Goal: Task Accomplishment & Management: Use online tool/utility

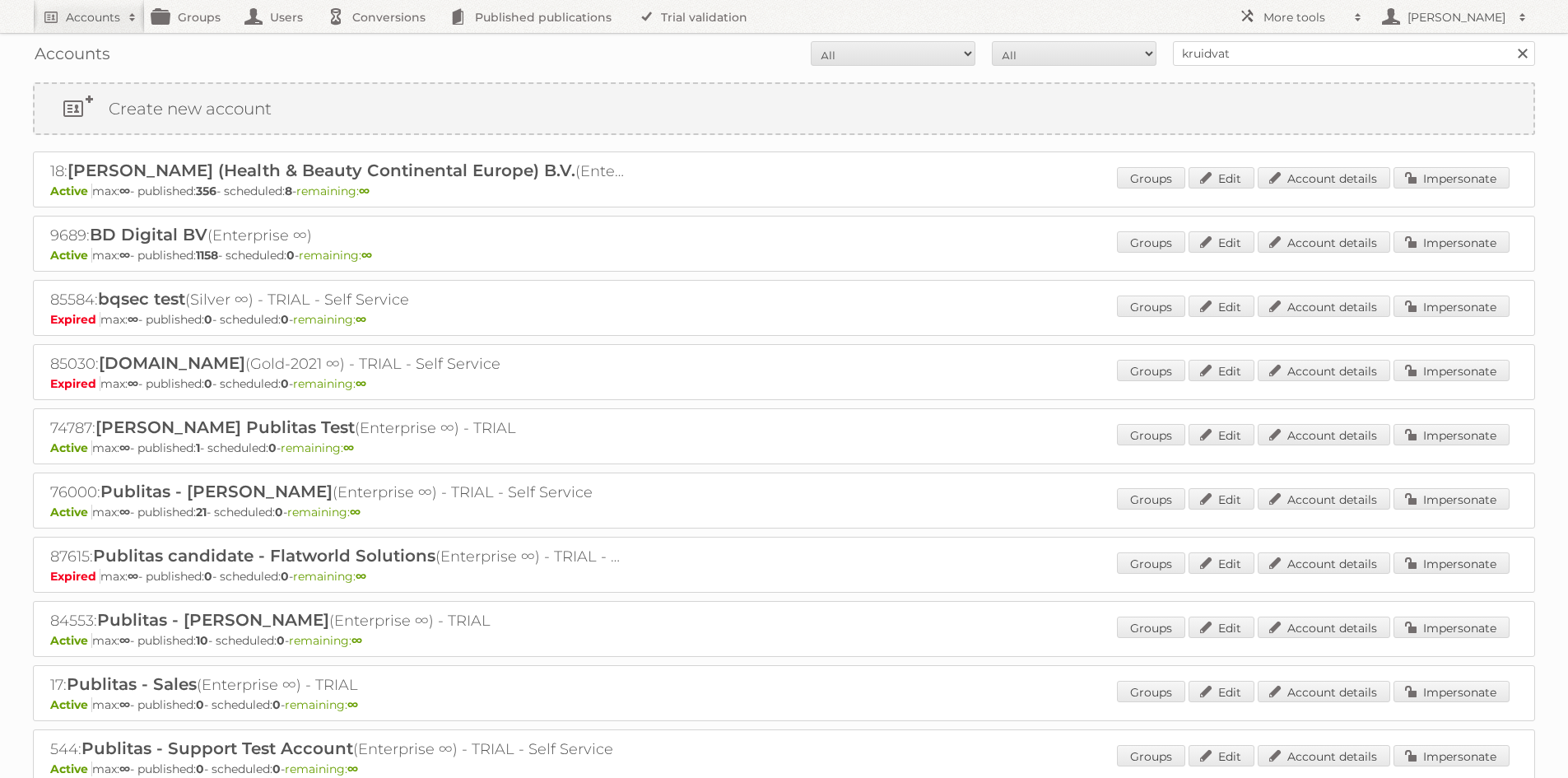
click at [1260, 60] on input "kruidvat" at bounding box center [1354, 54] width 362 height 25
type input "action"
click at [1510, 41] on input "Search" at bounding box center [1522, 54] width 25 height 25
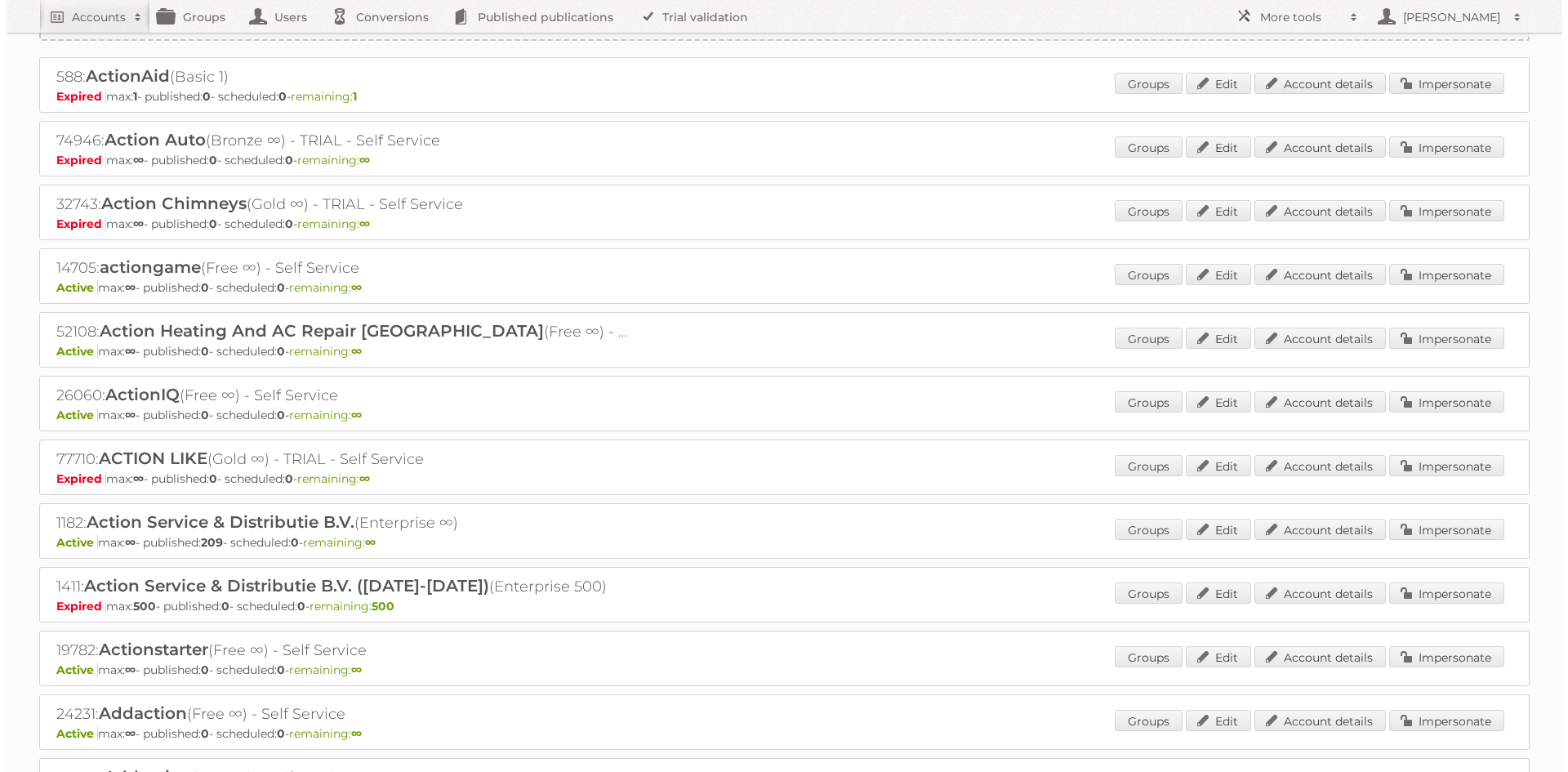
scroll to position [163, 0]
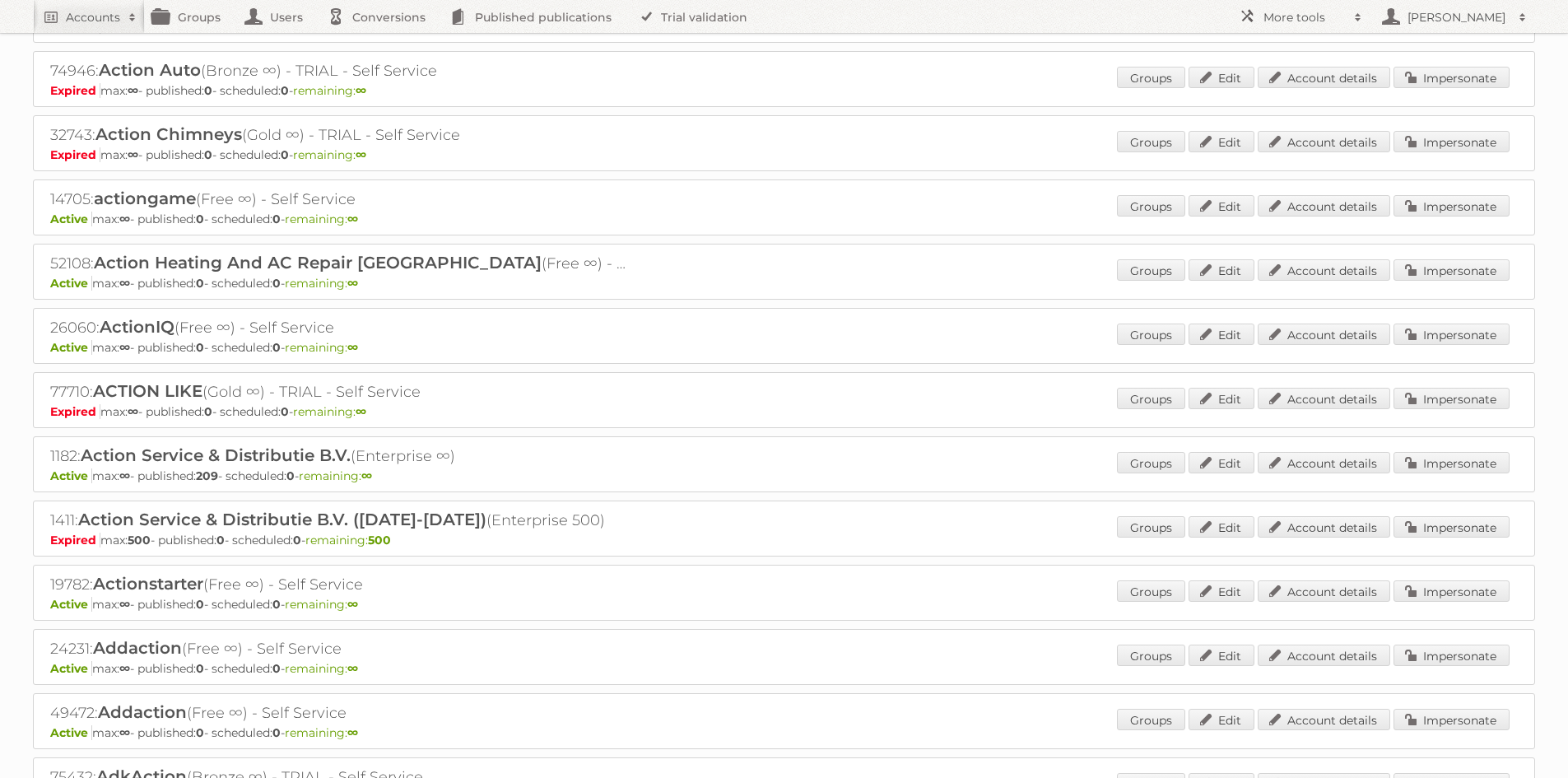
click at [1474, 475] on div "Groups Edit Account details Impersonate" at bounding box center [1313, 465] width 393 height 25
click at [1427, 465] on link "Impersonate" at bounding box center [1451, 463] width 116 height 21
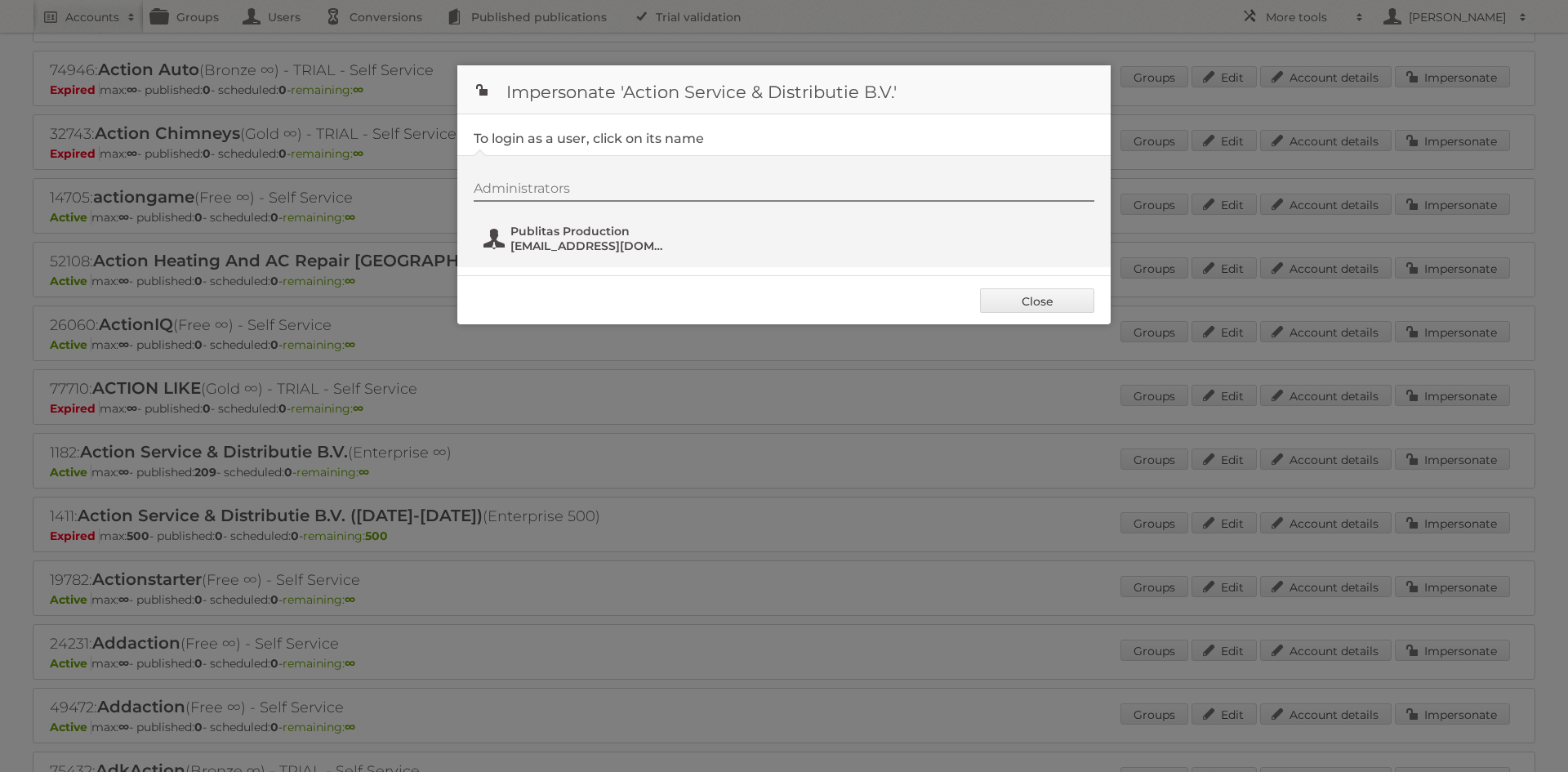
click at [530, 242] on span "fs+action@publitas.com" at bounding box center [589, 245] width 158 height 14
